Goal: Entertainment & Leisure: Browse casually

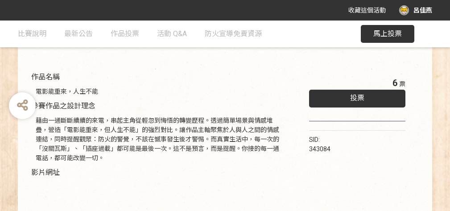
scroll to position [85, 0]
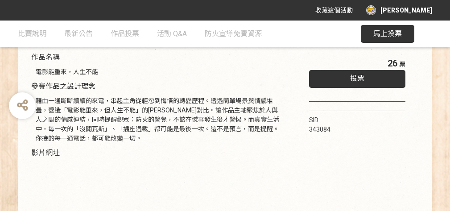
scroll to position [141, 0]
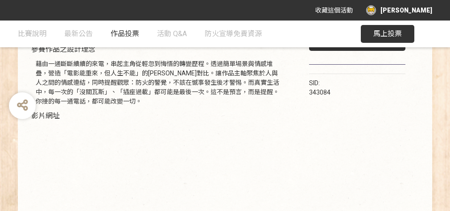
click at [119, 31] on span "作品投票" at bounding box center [125, 33] width 29 height 8
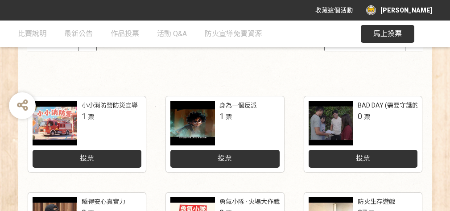
scroll to position [131, 0]
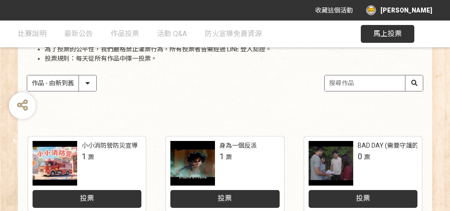
click at [88, 79] on select "作品 - 由新到舊 作品 - 由舊到新 票數 - 由多到少 票數 - 由少到多" at bounding box center [61, 83] width 69 height 16
select select "vote"
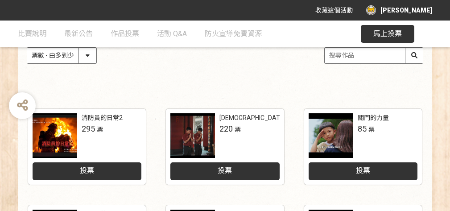
scroll to position [169, 0]
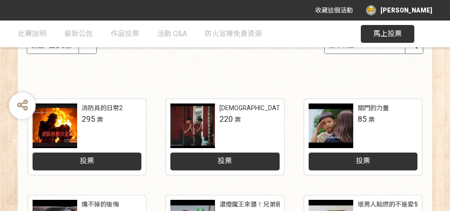
click at [66, 125] on div at bounding box center [55, 125] width 45 height 45
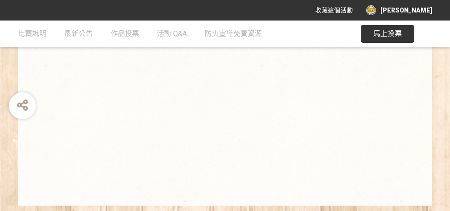
scroll to position [344, 0]
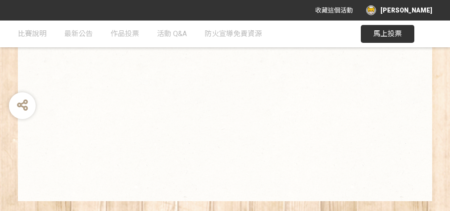
select select "vote"
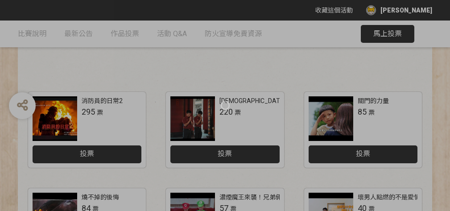
scroll to position [169, 0]
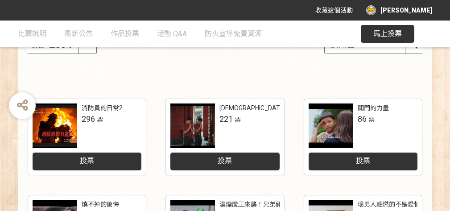
click at [208, 129] on div at bounding box center [192, 125] width 45 height 45
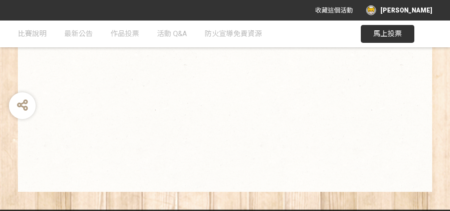
scroll to position [258, 0]
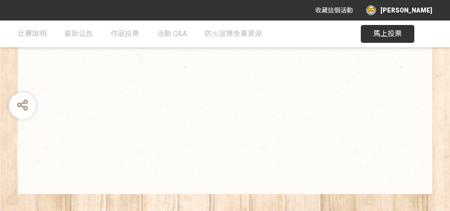
select select "vote"
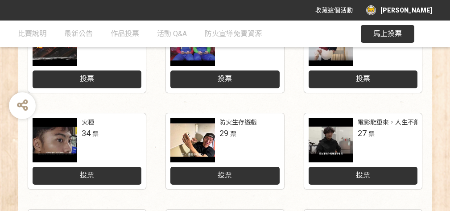
scroll to position [347, 0]
click at [327, 142] on div at bounding box center [331, 140] width 45 height 45
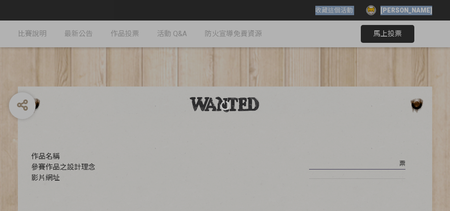
click at [327, 142] on div at bounding box center [225, 105] width 450 height 211
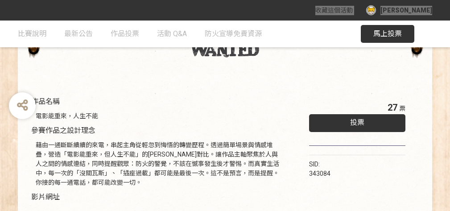
scroll to position [54, 0]
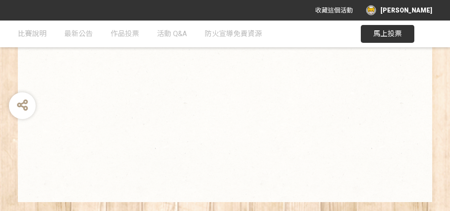
scroll to position [242, 0]
